Goal: Task Accomplishment & Management: Use online tool/utility

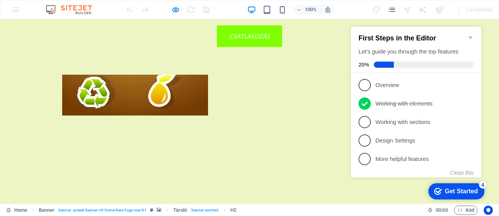
click at [473, 34] on icon "Minimize checklist" at bounding box center [471, 37] width 6 height 6
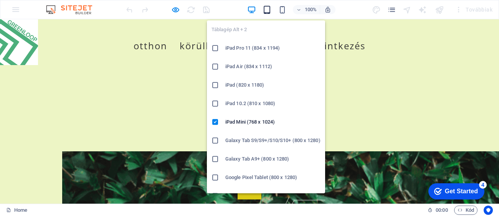
click at [266, 11] on icon "button" at bounding box center [267, 9] width 9 height 9
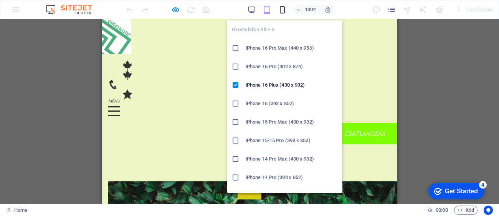
click at [283, 9] on icon "button" at bounding box center [282, 9] width 9 height 9
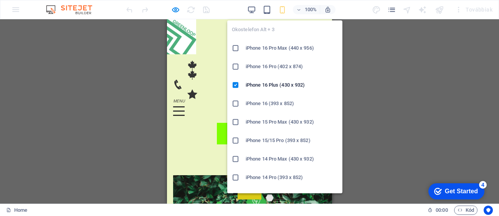
click at [279, 13] on icon "button" at bounding box center [282, 9] width 9 height 9
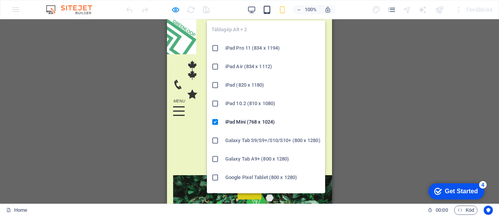
click at [266, 12] on icon "button" at bounding box center [267, 9] width 9 height 9
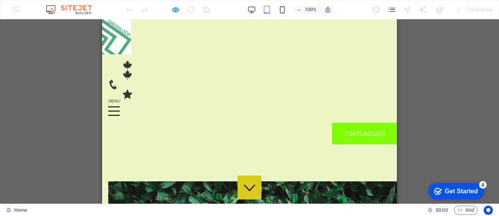
click at [443, 92] on div "Drag here to replace the existing content. Press “Ctrl” if you want to create a…" at bounding box center [249, 111] width 499 height 184
click at [355, 123] on div "CSATLAKOZÁS" at bounding box center [365, 134] width 283 height 22
click at [356, 123] on div "CSATLAKOZÁS" at bounding box center [365, 134] width 283 height 22
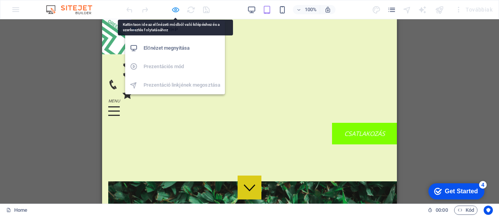
click at [174, 7] on icon "button" at bounding box center [175, 9] width 9 height 9
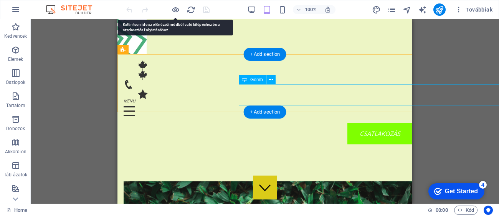
click at [371, 123] on div "CSATLAKOZÁS" at bounding box center [380, 134] width 283 height 22
drag, startPoint x: 368, startPoint y: 93, endPoint x: 240, endPoint y: 88, distance: 128.8
click at [240, 123] on div "CSATLAKOZÁS" at bounding box center [380, 134] width 283 height 22
click at [232, 92] on div "Menü CSATLAKOZÁS Otthon Körülbelül Szolgáltatás Érintkezés" at bounding box center [265, 102] width 295 height 96
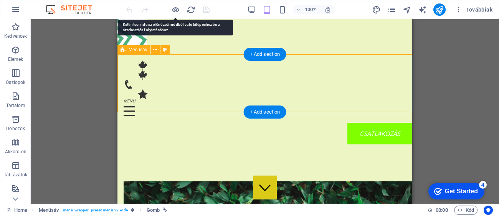
click at [232, 92] on div "Menü CSATLAKOZÁS Otthon Körülbelül Szolgáltatás Érintkezés" at bounding box center [265, 102] width 295 height 96
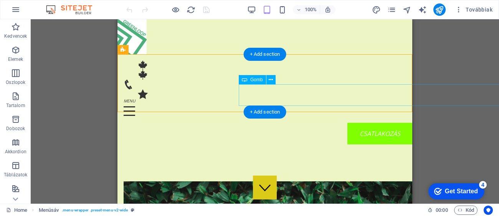
click at [397, 123] on div "CSATLAKOZÁS" at bounding box center [380, 134] width 283 height 22
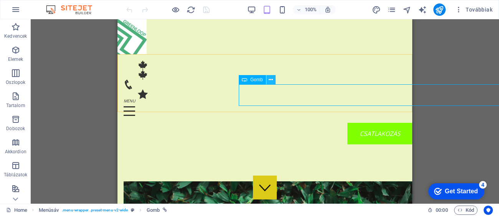
click at [269, 80] on icon at bounding box center [271, 80] width 4 height 8
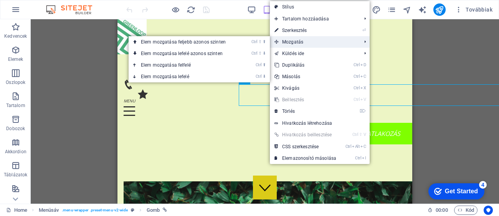
click at [304, 41] on span "Mozgatás" at bounding box center [314, 42] width 88 height 12
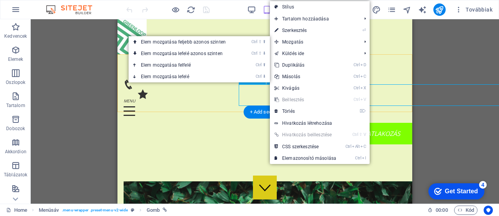
click at [261, 123] on div "CSATLAKOZÁS" at bounding box center [380, 134] width 283 height 22
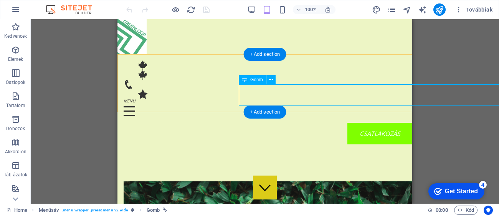
click at [407, 123] on div "CSATLAKOZÁS" at bounding box center [380, 134] width 283 height 22
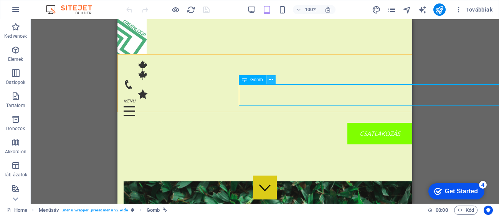
click at [270, 80] on icon at bounding box center [271, 80] width 4 height 8
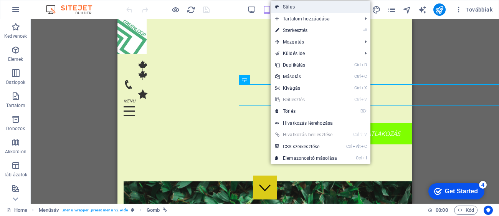
drag, startPoint x: 305, startPoint y: 7, endPoint x: 134, endPoint y: 58, distance: 178.9
click at [305, 7] on link "Stílus" at bounding box center [321, 7] width 100 height 12
select select "rem"
select select "preset-menu-v2-wide"
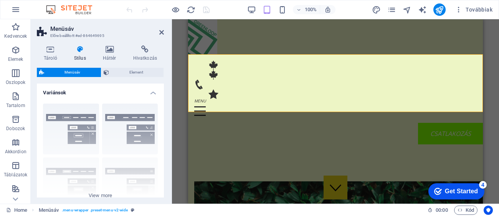
click at [124, 70] on span "Element" at bounding box center [136, 72] width 50 height 9
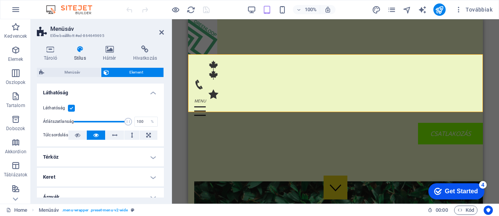
click at [165, 101] on div "Tároló Stílus Háttér Hivatkozás Méret Magasság Alapértelmezett px rem % vh vw M…" at bounding box center [100, 121] width 139 height 164
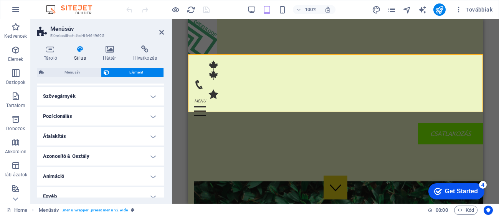
scroll to position [128, 0]
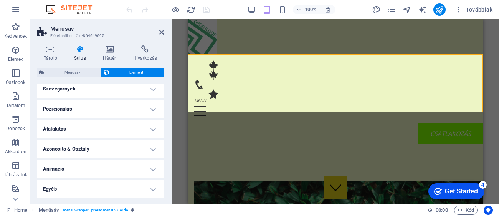
click at [110, 120] on h4 "Átalakítás" at bounding box center [100, 128] width 127 height 18
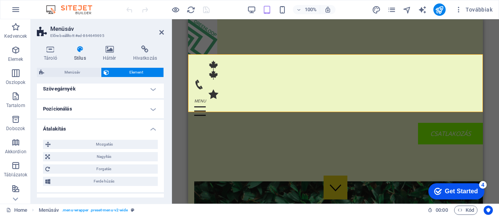
click at [124, 106] on h4 "Pozícionálás" at bounding box center [100, 109] width 127 height 18
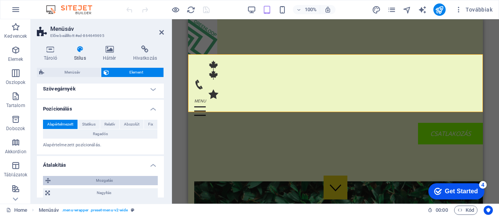
click at [53, 179] on span "Mozgatás" at bounding box center [104, 180] width 103 height 9
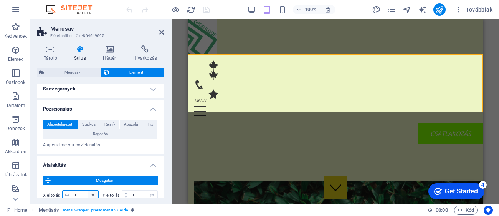
click at [88, 192] on select "px rem % em vh vw" at bounding box center [93, 194] width 11 height 9
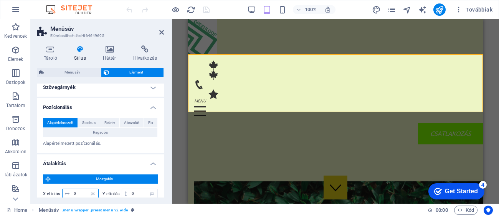
click at [81, 193] on input "0" at bounding box center [85, 193] width 27 height 9
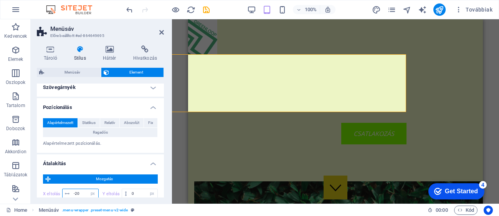
type input "-2"
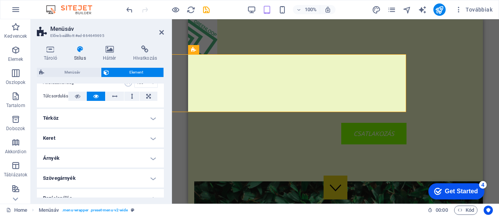
scroll to position [0, 0]
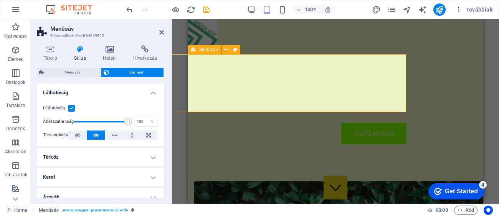
click at [405, 72] on div "Menü CSATLAKOZÁS Otthon Körülbelül Szolgáltatás Érintkezés" at bounding box center [258, 102] width 295 height 96
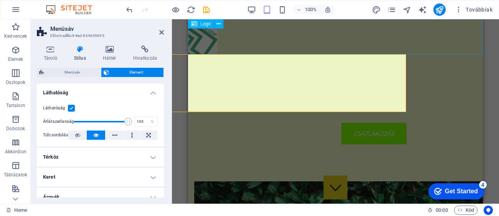
click at [307, 40] on div at bounding box center [335, 36] width 295 height 35
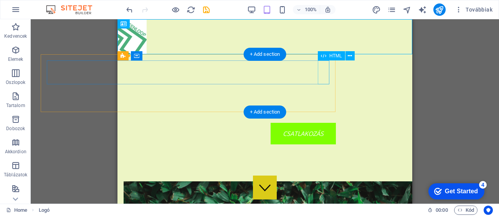
click at [327, 99] on div "Menü" at bounding box center [188, 111] width 283 height 24
click at [326, 99] on div "Menü" at bounding box center [188, 111] width 283 height 24
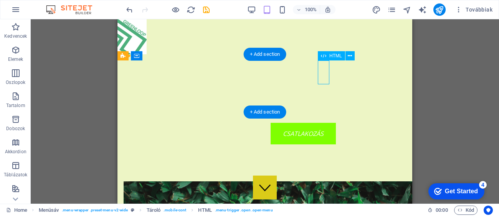
click at [326, 99] on div "Menü" at bounding box center [188, 111] width 283 height 24
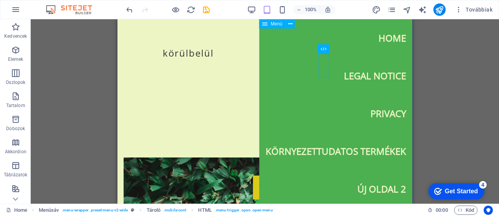
click at [278, 25] on span "Menü" at bounding box center [277, 24] width 12 height 5
drag, startPoint x: 395, startPoint y: 44, endPoint x: 298, endPoint y: 135, distance: 133.2
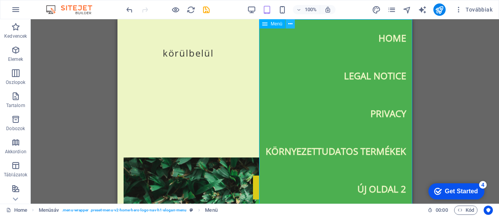
click at [289, 23] on icon at bounding box center [291, 24] width 4 height 8
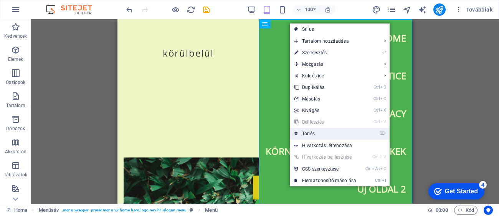
click at [314, 134] on link "⌦ Törlés" at bounding box center [325, 134] width 71 height 12
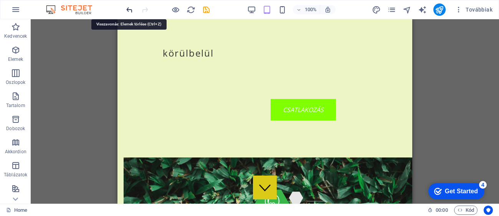
click at [125, 8] on icon "undo" at bounding box center [129, 9] width 9 height 9
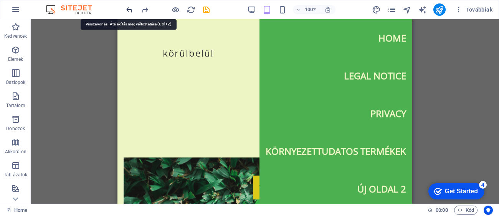
click at [131, 10] on icon "undo" at bounding box center [129, 9] width 9 height 9
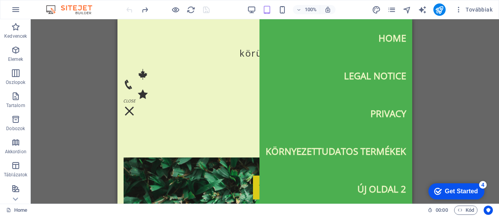
click at [131, 11] on div at bounding box center [168, 9] width 86 height 12
click at [483, 36] on div "Drag here to replace the existing content. Press “Ctrl” if you want to create a…" at bounding box center [265, 111] width 469 height 184
click at [499, 128] on div "Drag here to replace the existing content. Press “Ctrl” if you want to create a…" at bounding box center [265, 111] width 469 height 184
drag, startPoint x: 499, startPoint y: 152, endPoint x: 499, endPoint y: 70, distance: 82.2
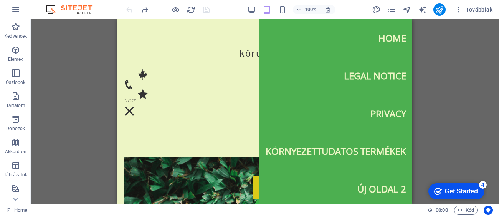
click at [499, 152] on div "Drag here to replace the existing content. Press “Ctrl” if you want to create a…" at bounding box center [265, 111] width 469 height 184
drag, startPoint x: 499, startPoint y: 53, endPoint x: 497, endPoint y: 47, distance: 6.1
click at [499, 51] on div "Drag here to replace the existing content. Press “Ctrl” if you want to create a…" at bounding box center [265, 111] width 469 height 184
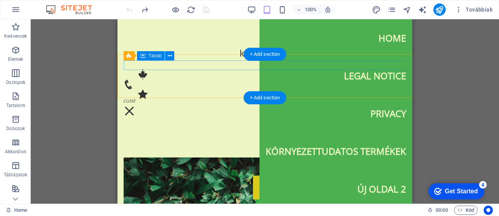
click at [187, 65] on div "Menü" at bounding box center [265, 79] width 283 height 38
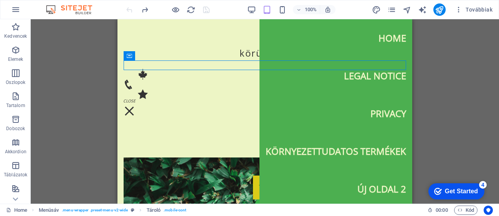
click at [103, 70] on div "Drag here to replace the existing content. Press “Ctrl” if you want to create a…" at bounding box center [265, 111] width 469 height 184
click at [499, 92] on div "Drag here to replace the existing content. Press “Ctrl” if you want to create a…" at bounding box center [265, 111] width 469 height 184
click at [146, 14] on icon "redo" at bounding box center [145, 9] width 9 height 9
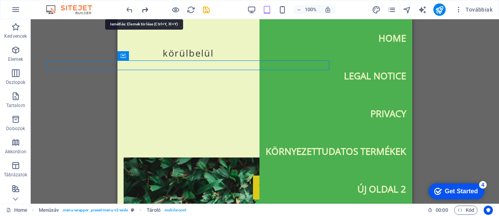
click at [146, 13] on icon "redo" at bounding box center [145, 9] width 9 height 9
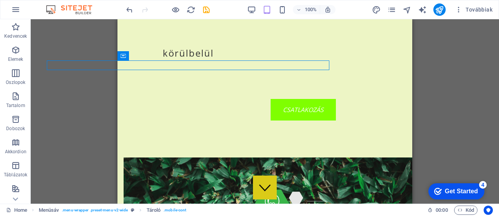
click at [145, 7] on div at bounding box center [168, 9] width 86 height 12
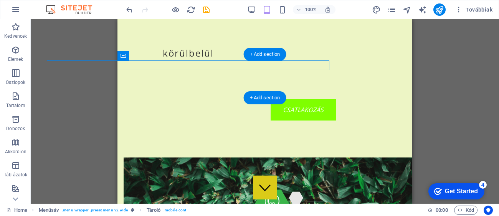
drag, startPoint x: 143, startPoint y: 64, endPoint x: 304, endPoint y: 63, distance: 160.6
click at [304, 63] on div "Menü" at bounding box center [188, 79] width 283 height 38
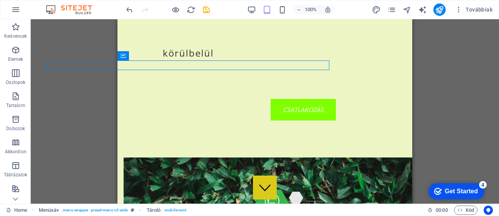
click at [495, 64] on div "Drag here to replace the existing content. Press “Ctrl” if you want to create a…" at bounding box center [265, 111] width 469 height 184
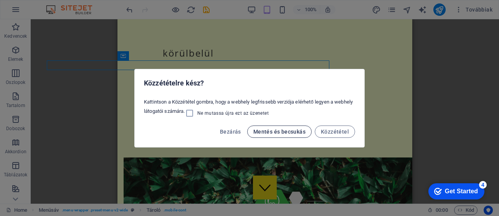
click at [280, 132] on span "Mentés és becsukás" at bounding box center [280, 131] width 52 height 6
